Goal: Information Seeking & Learning: Learn about a topic

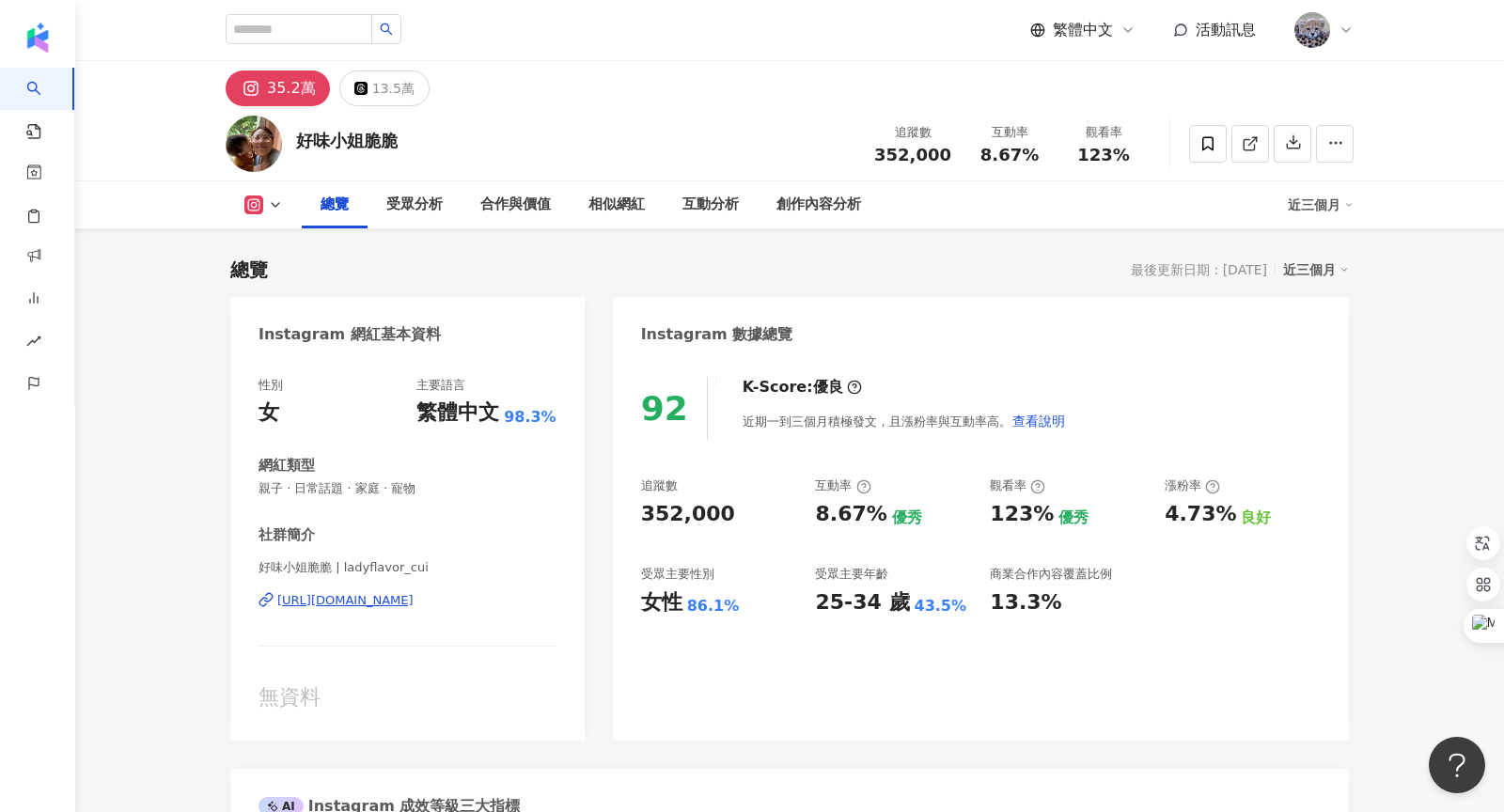
click at [267, 212] on button at bounding box center [264, 204] width 77 height 19
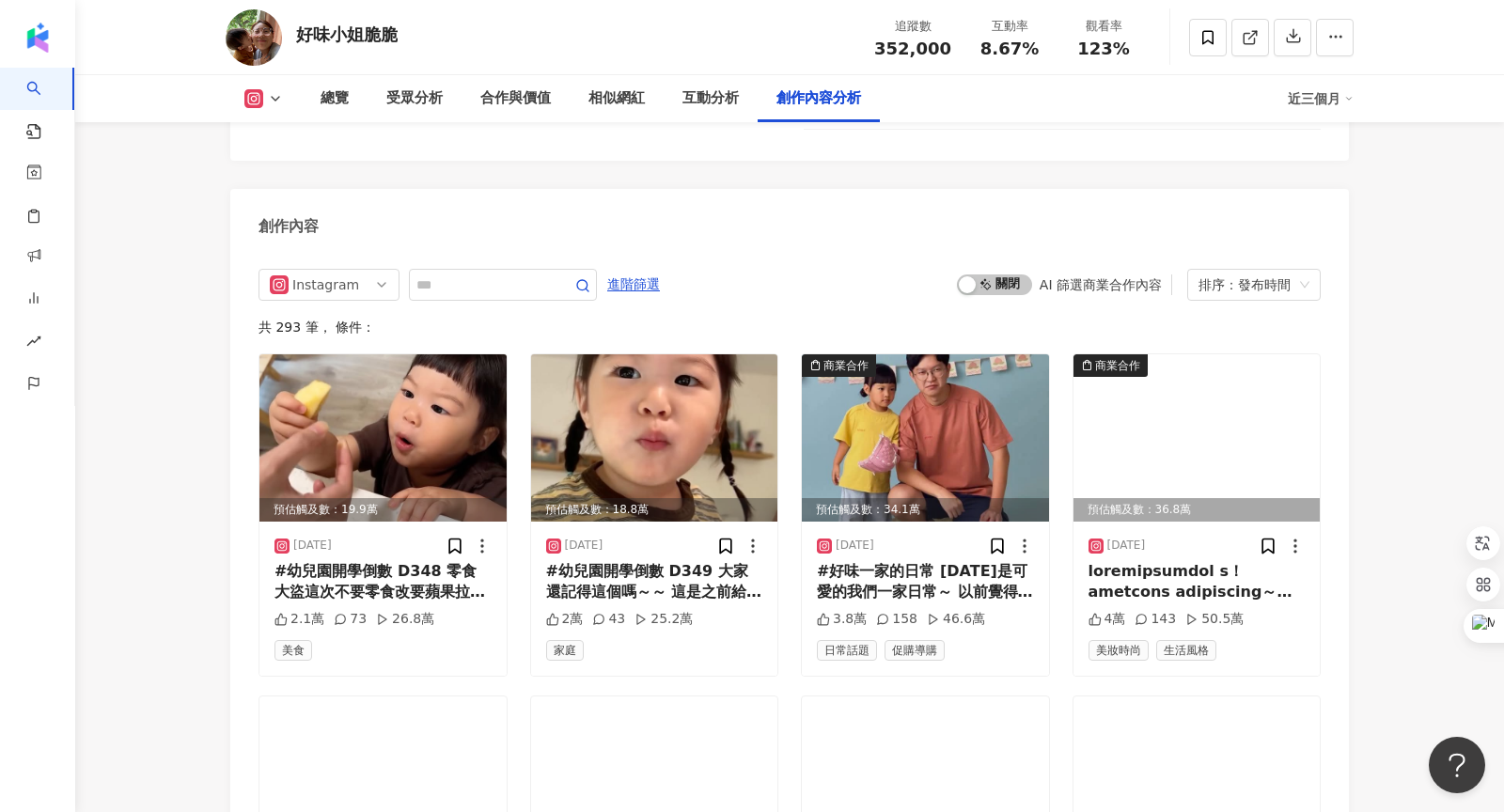
scroll to position [5731, 0]
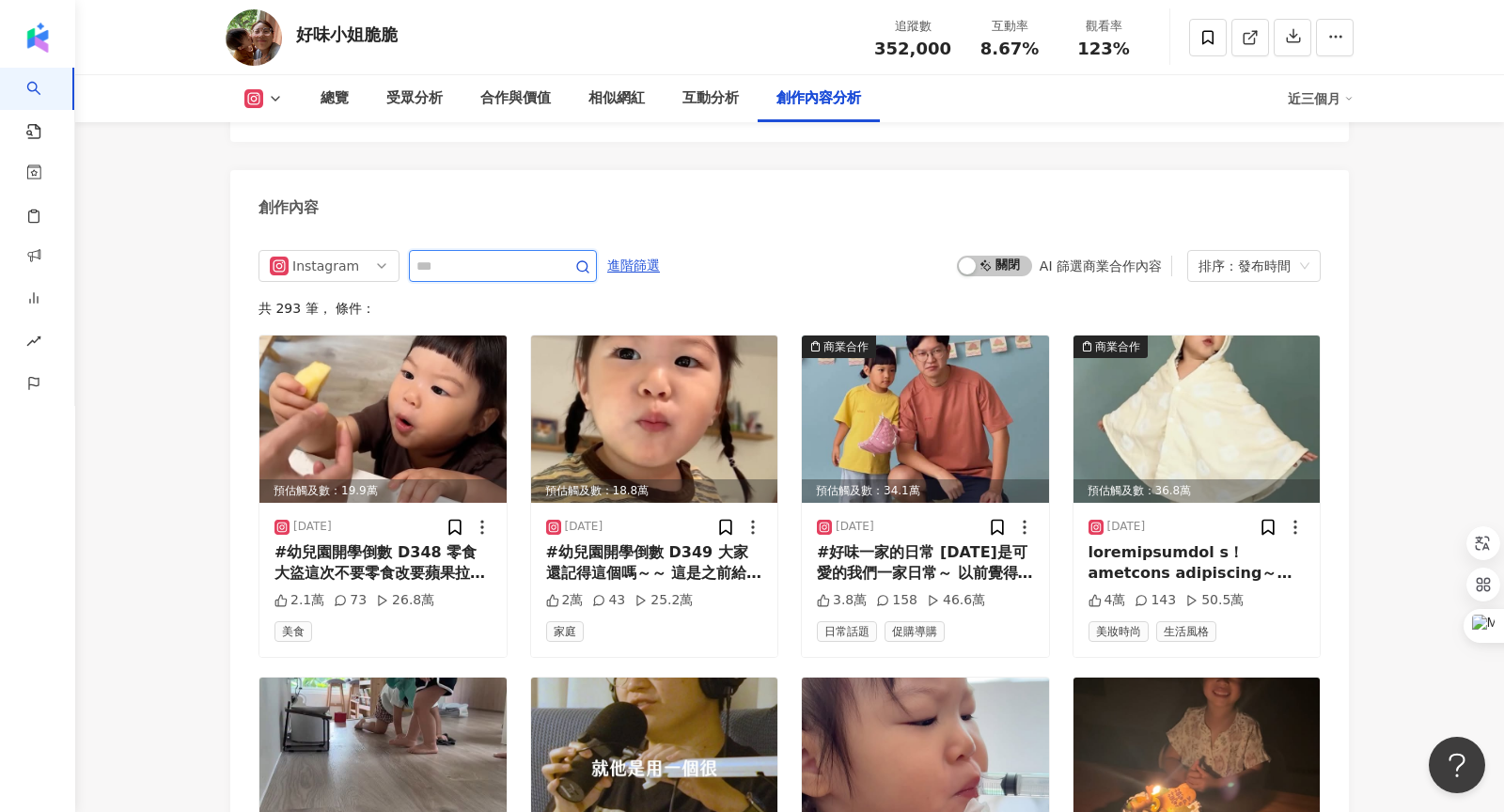
click at [472, 255] on input "text" at bounding box center [482, 266] width 131 height 23
type input "**"
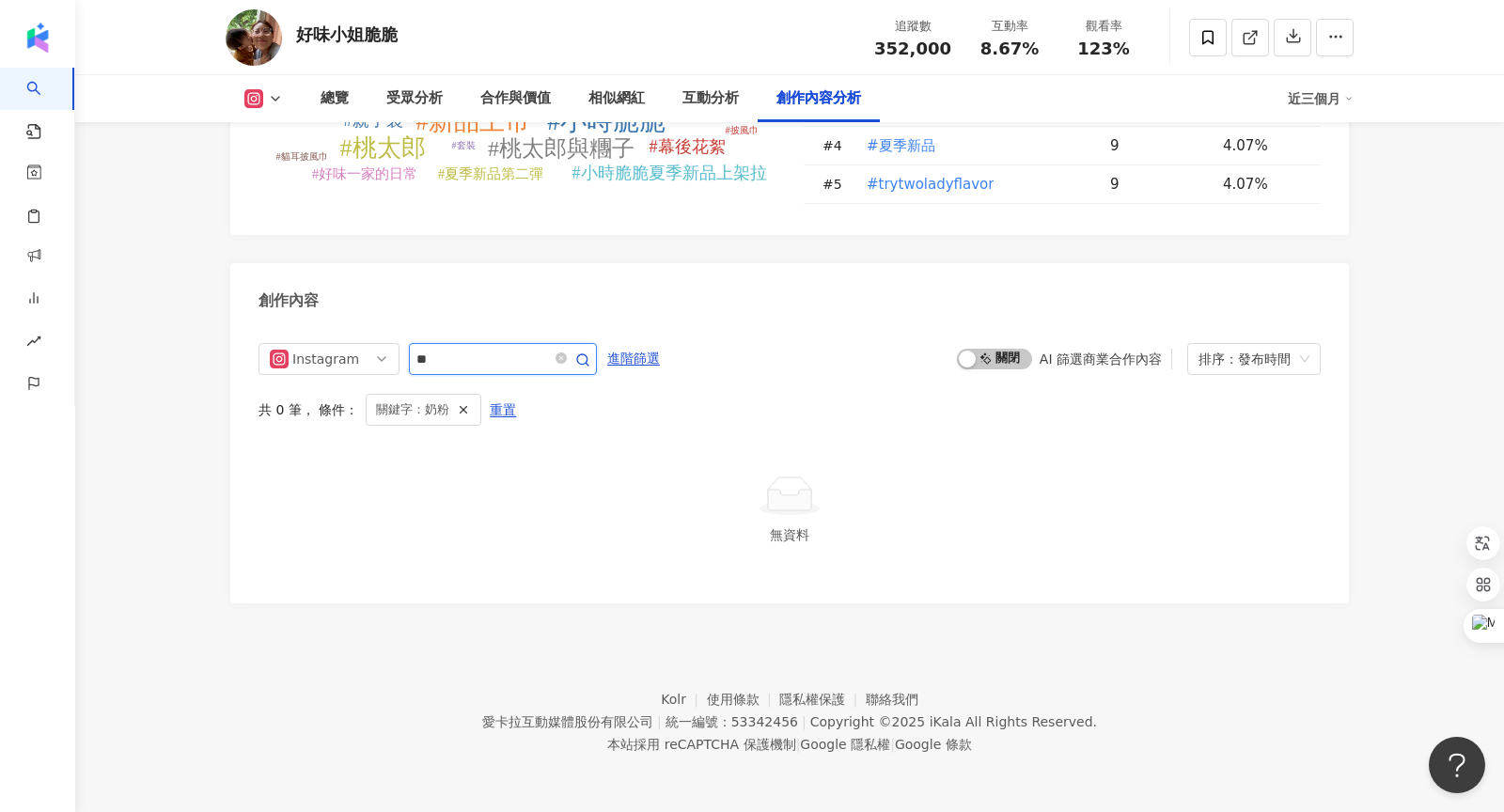
scroll to position [5589, 0]
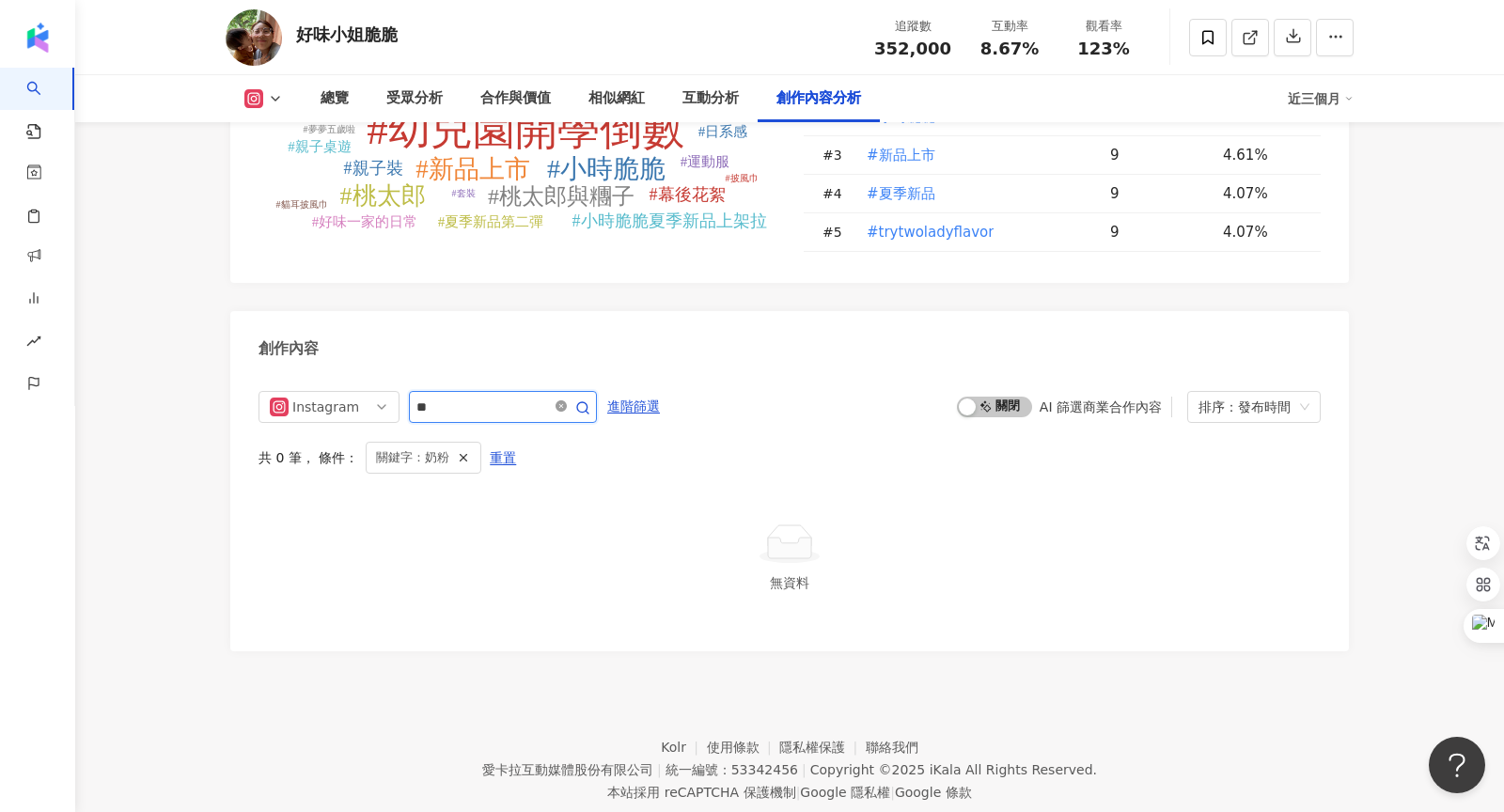
click at [558, 400] on icon "close-circle" at bounding box center [560, 405] width 11 height 11
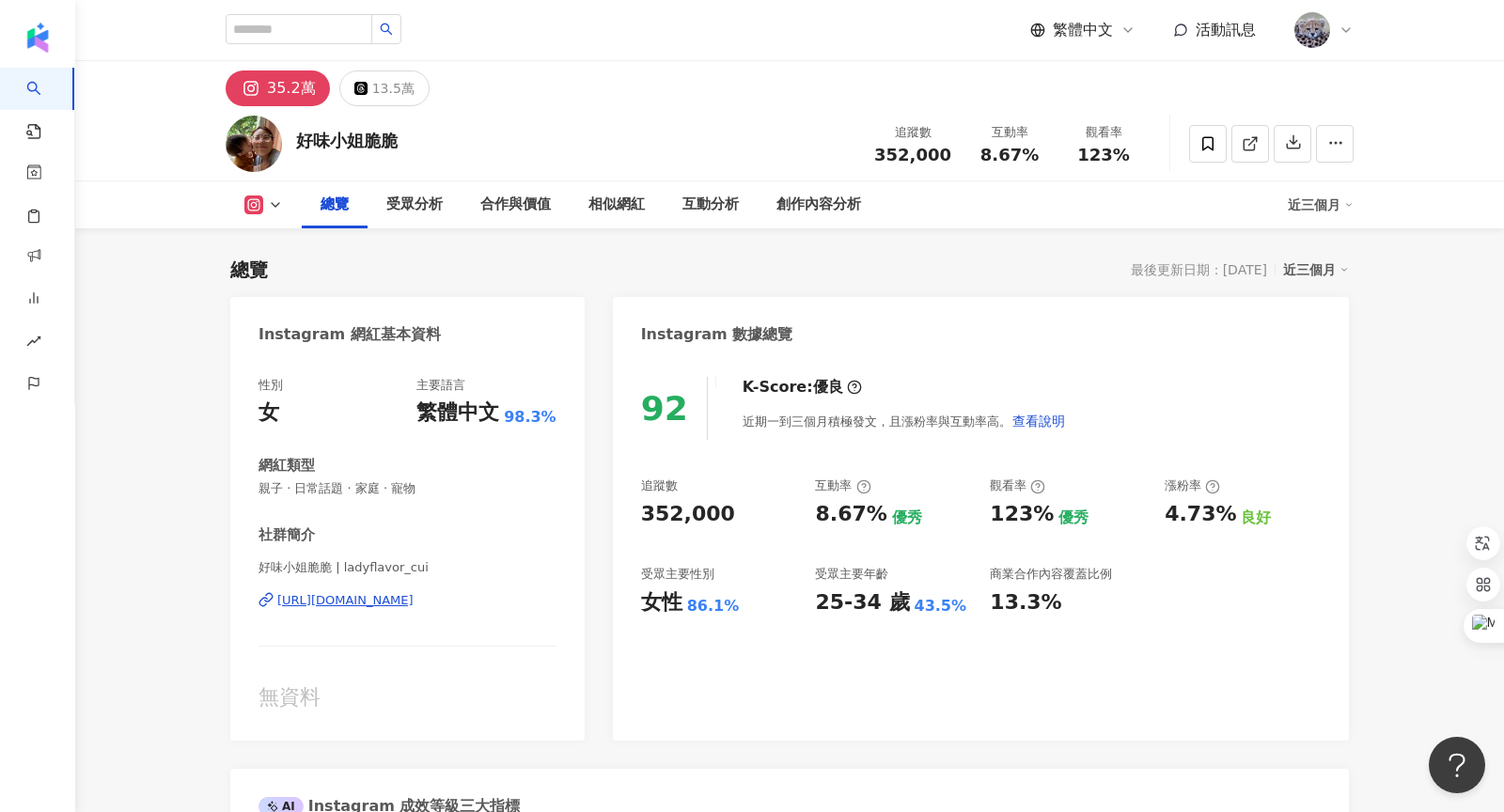
click at [267, 199] on button at bounding box center [264, 204] width 77 height 19
click at [268, 199] on icon at bounding box center [275, 204] width 15 height 15
click at [1255, 145] on icon at bounding box center [1250, 143] width 17 height 17
